Goal: Task Accomplishment & Management: Complete application form

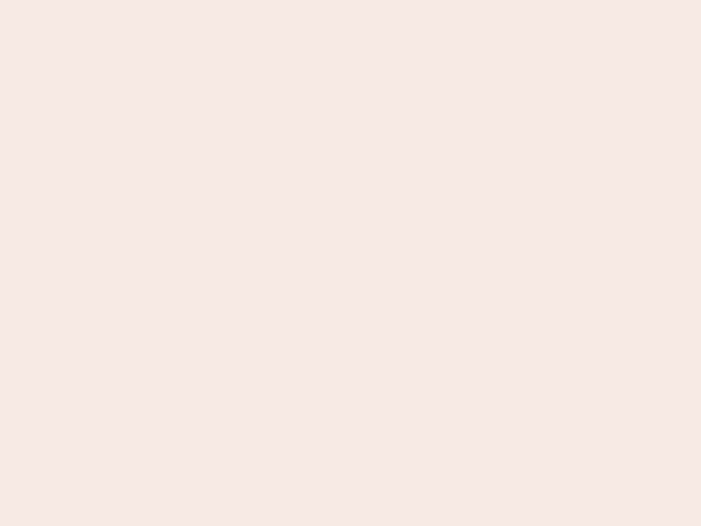
click at [351, 263] on nb-app "Almost there Thank you for registering for Newbook. Your account is under revie…" at bounding box center [350, 263] width 701 height 526
click at [351, 0] on nb-app "Almost there Thank you for registering for Newbook. Your account is under revie…" at bounding box center [350, 263] width 701 height 526
click at [375, 0] on nb-app "Almost there Thank you for registering for Newbook. Your account is under revie…" at bounding box center [350, 263] width 701 height 526
click at [351, 263] on nb-app "Almost there Thank you for registering for Newbook. Your account is under revie…" at bounding box center [350, 263] width 701 height 526
click at [351, 0] on nb-app "Almost there Thank you for registering for Newbook. Your account is under revie…" at bounding box center [350, 263] width 701 height 526
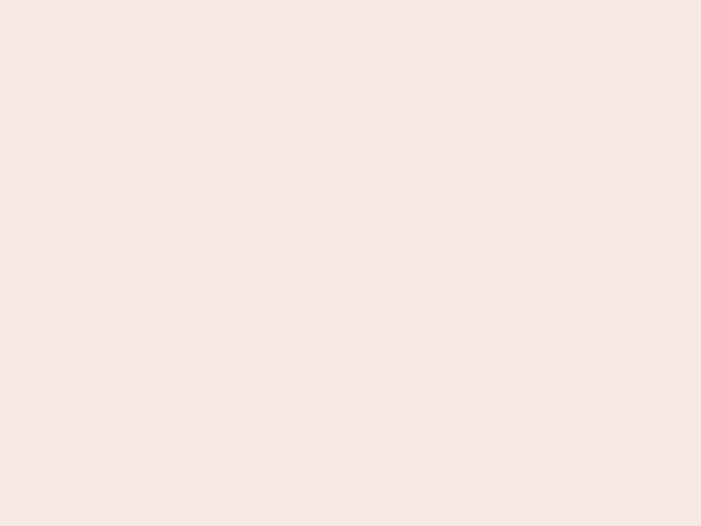
click at [245, 0] on nb-app "Almost there Thank you for registering for Newbook. Your account is under revie…" at bounding box center [350, 263] width 701 height 526
click at [351, 263] on nb-app "Almost there Thank you for registering for Newbook. Your account is under revie…" at bounding box center [350, 263] width 701 height 526
click at [351, 0] on nb-app "Almost there Thank you for registering for Newbook. Your account is under revie…" at bounding box center [350, 263] width 701 height 526
click at [245, 0] on nb-app "Almost there Thank you for registering for Newbook. Your account is under revie…" at bounding box center [350, 263] width 701 height 526
click at [351, 263] on nb-app "Almost there Thank you for registering for Newbook. Your account is under revie…" at bounding box center [350, 263] width 701 height 526
